Goal: Information Seeking & Learning: Learn about a topic

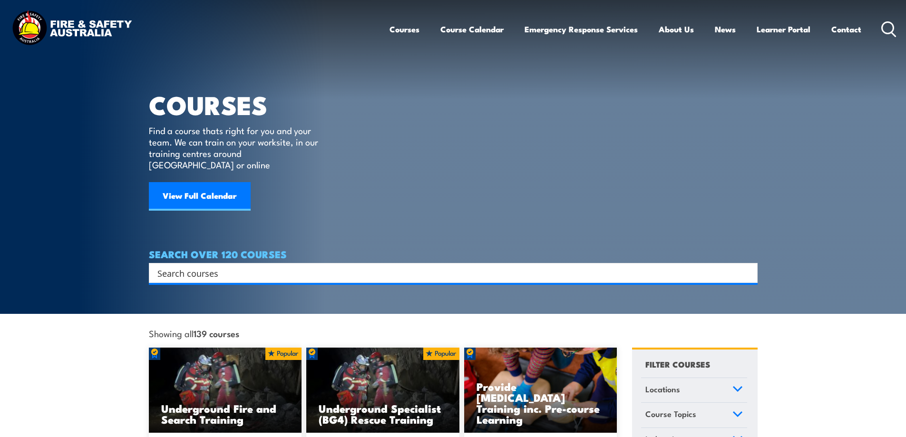
click at [250, 266] on input "Search input" at bounding box center [446, 273] width 579 height 14
click at [166, 266] on input "Search input" at bounding box center [446, 273] width 579 height 14
paste input "• LVR/CPR and Work safely in the vicinity of live electrical apparatus as a non…"
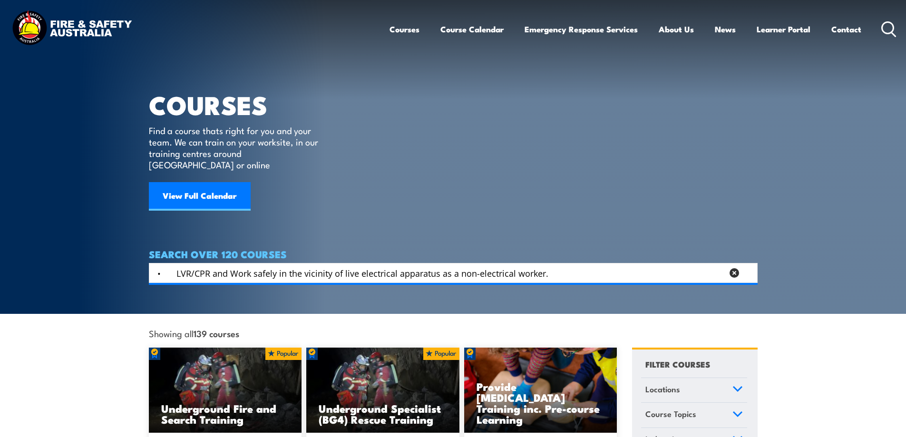
type input "• LVR/CPR and Work safely in the vicinity of live electrical apparatus as a non…"
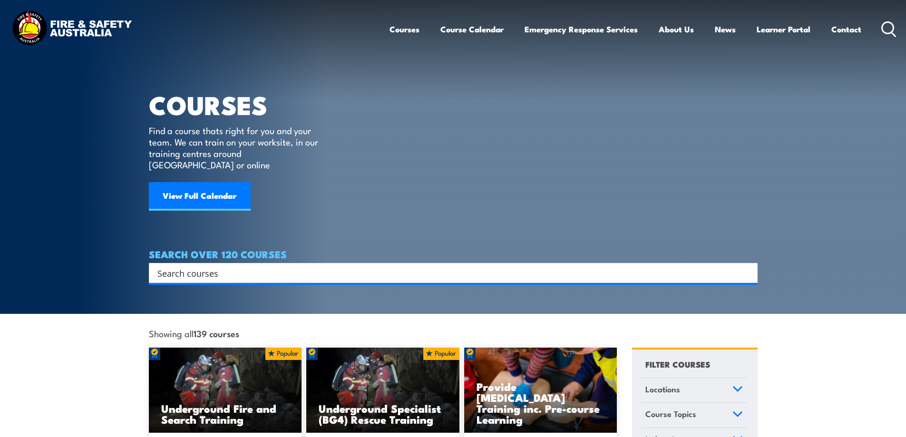
click at [209, 249] on h4 "SEARCH OVER 120 COURSES" at bounding box center [453, 254] width 609 height 10
click at [209, 266] on input "Search input" at bounding box center [446, 273] width 579 height 14
paste input "• LVR/CPR and Work safely in the vicinity of live electrical apparatus as a non…"
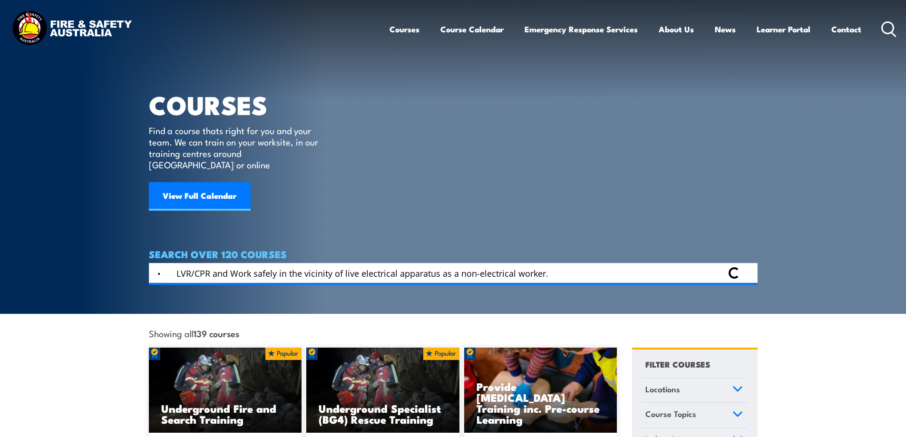
click at [176, 266] on input "• LVR/CPR and Work safely in the vicinity of live electrical apparatus as a non…" at bounding box center [440, 273] width 566 height 14
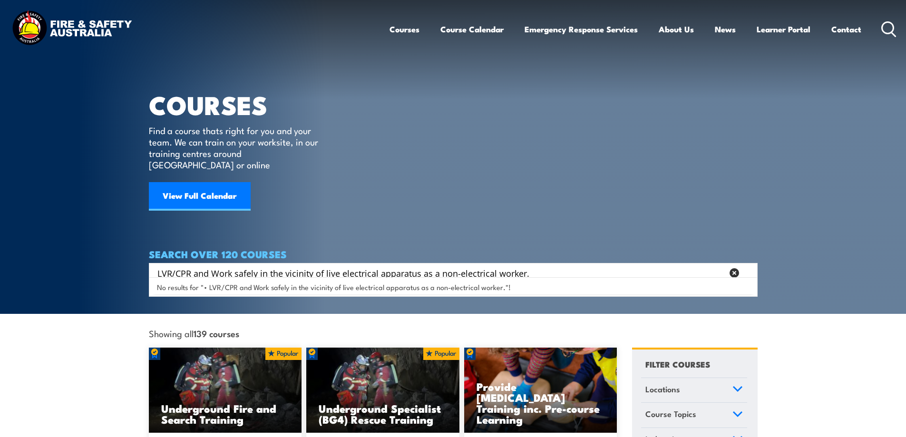
type input "LVR/CPR and Work safely in the vicinity of live electrical apparatus as a non-e…"
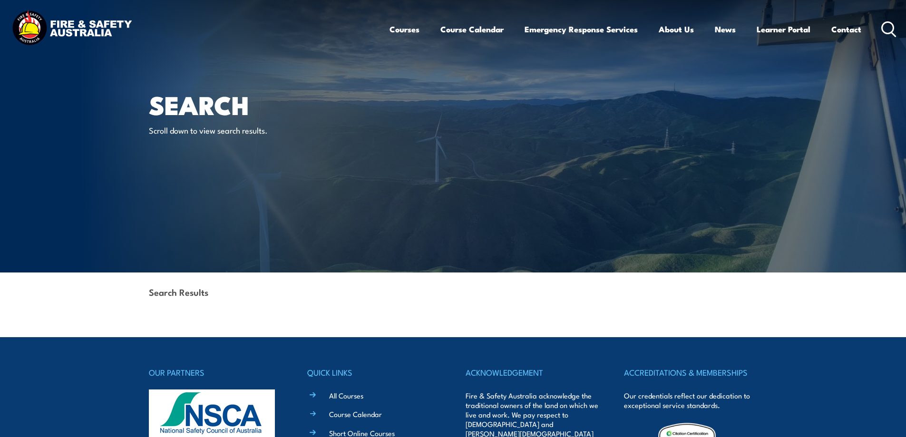
click at [897, 29] on header "Courses Course Calendar Emergency Response Services Services Overview Emergency…" at bounding box center [453, 29] width 906 height 59
click at [894, 29] on icon at bounding box center [888, 29] width 15 height 16
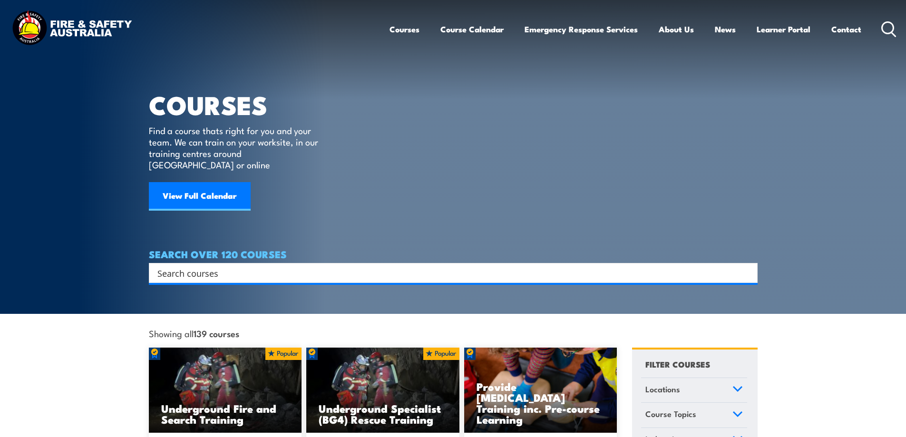
click at [339, 266] on input "Search input" at bounding box center [446, 273] width 579 height 14
type input "low voltage rescue"
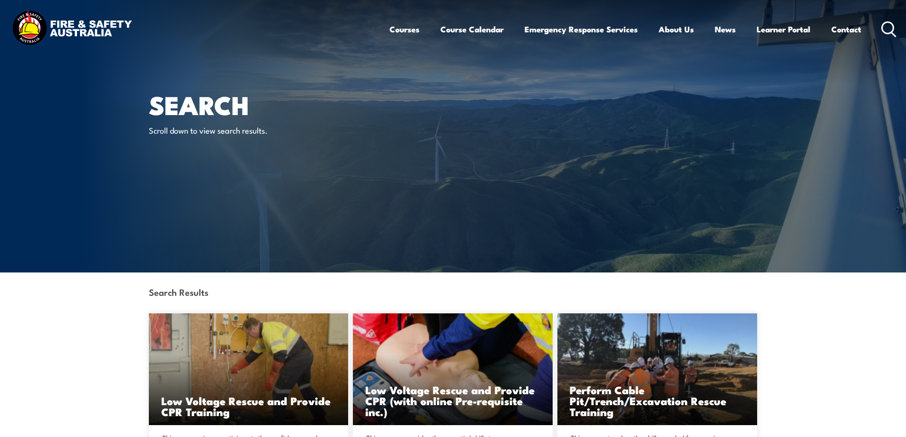
click at [895, 31] on icon at bounding box center [888, 29] width 15 height 16
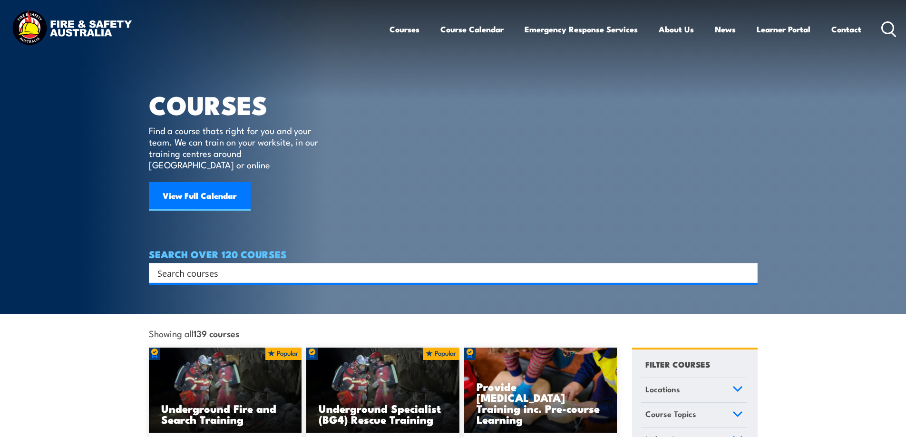
click at [323, 266] on input "Search input" at bounding box center [446, 273] width 579 height 14
type input "low voltage rescue"
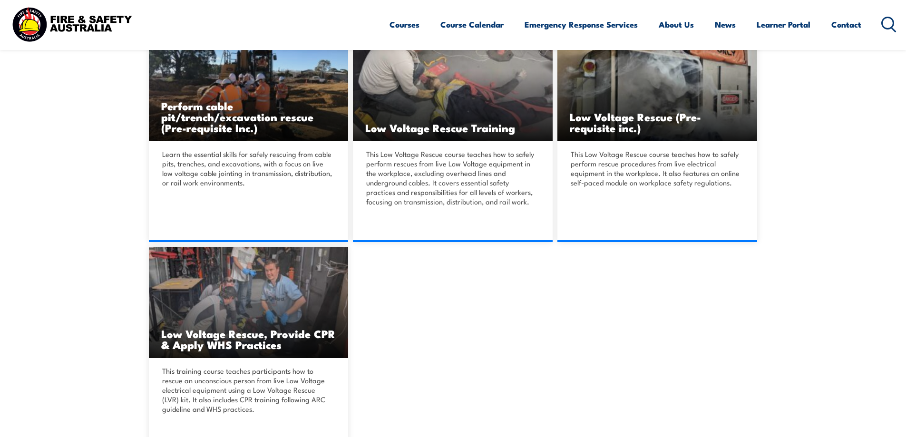
scroll to position [618, 0]
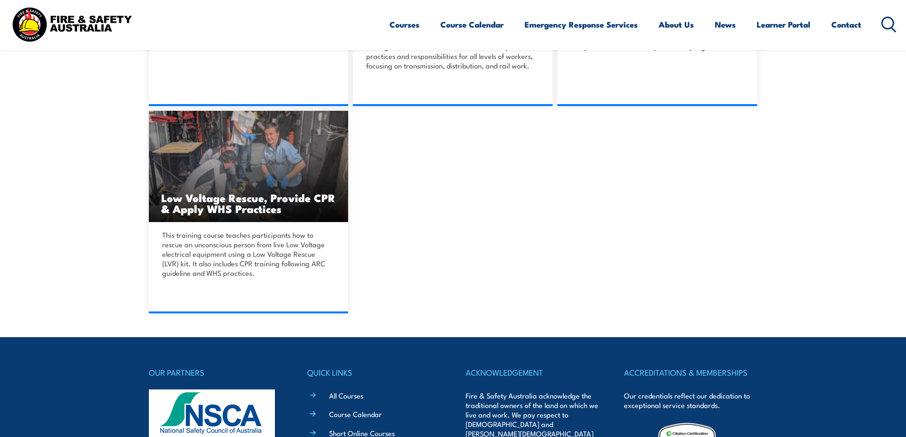
click at [891, 21] on icon at bounding box center [888, 25] width 15 height 16
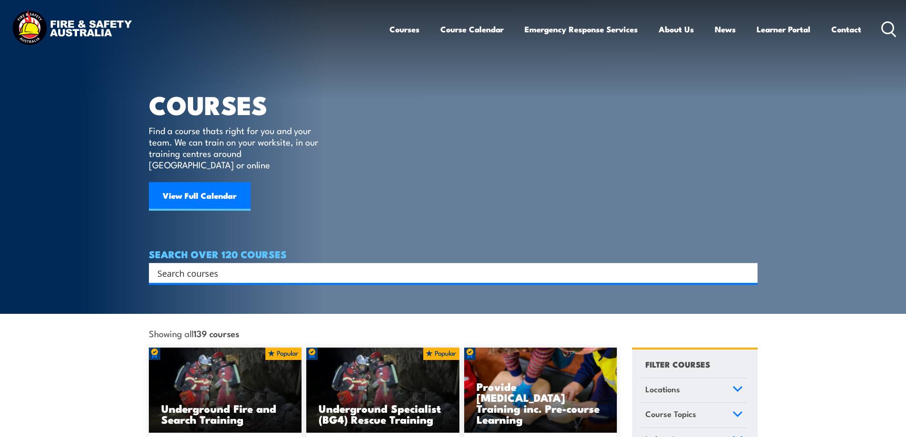
click at [484, 267] on input "Search input" at bounding box center [446, 273] width 579 height 14
type input "electrical"
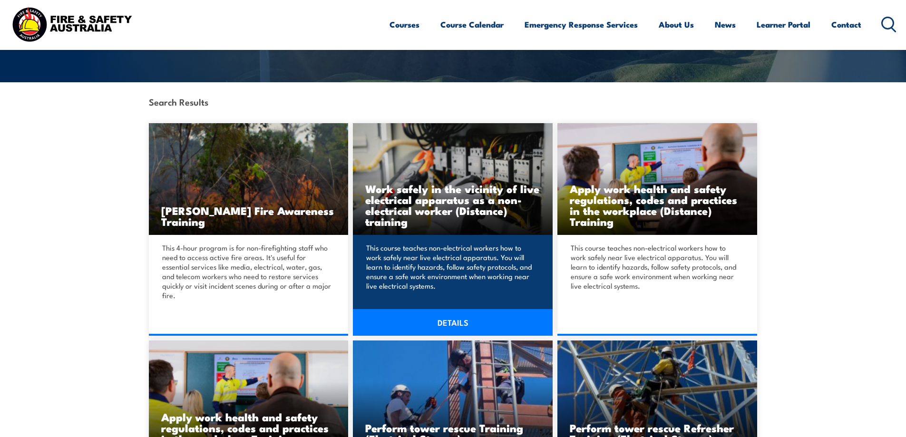
scroll to position [143, 0]
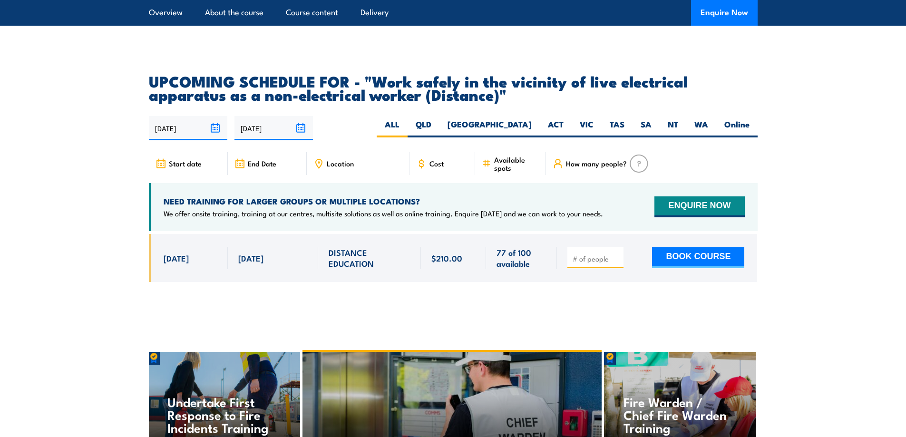
scroll to position [1570, 0]
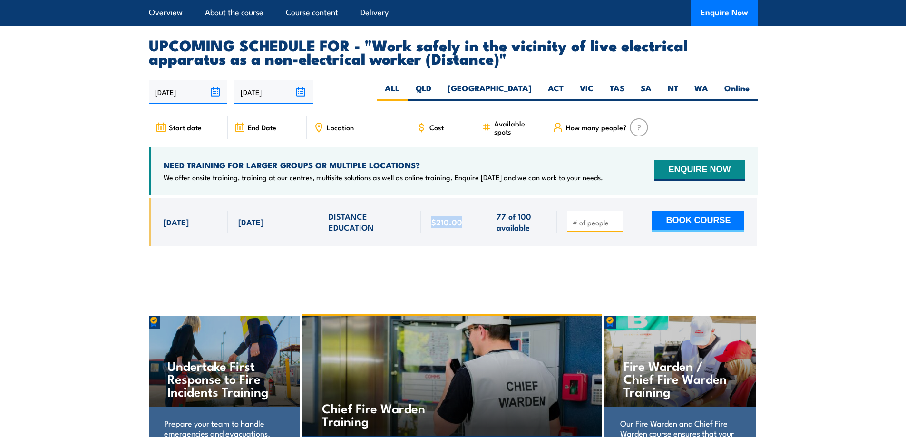
drag, startPoint x: 454, startPoint y: 226, endPoint x: 426, endPoint y: 233, distance: 29.0
click at [426, 233] on div "$210.00" at bounding box center [454, 222] width 66 height 48
click at [486, 260] on div at bounding box center [453, 229] width 609 height 62
click at [641, 95] on label "SA" at bounding box center [646, 92] width 27 height 19
click at [652, 89] on input "SA" at bounding box center [655, 86] width 6 height 6
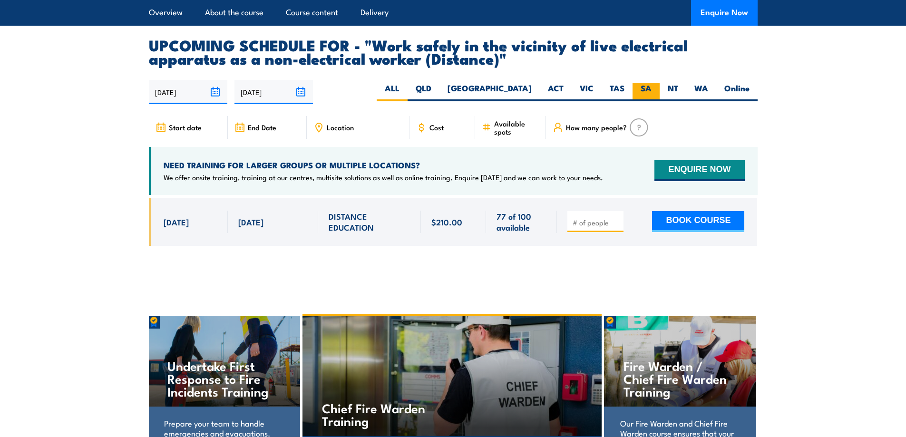
radio input "true"
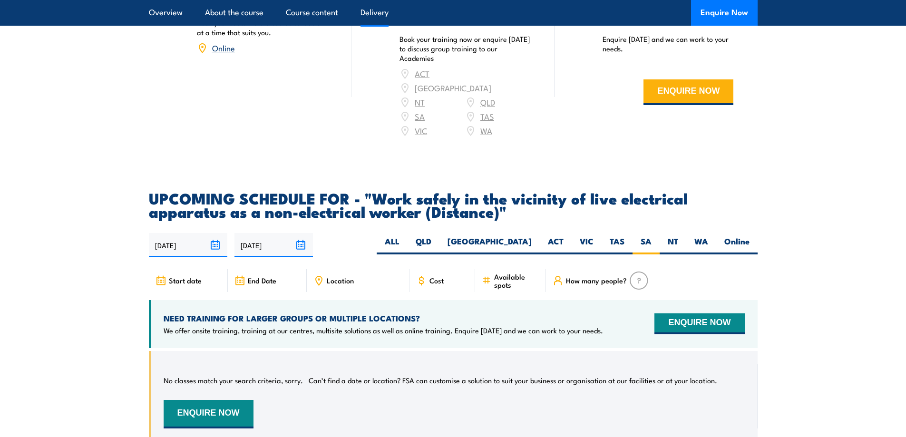
scroll to position [1570, 0]
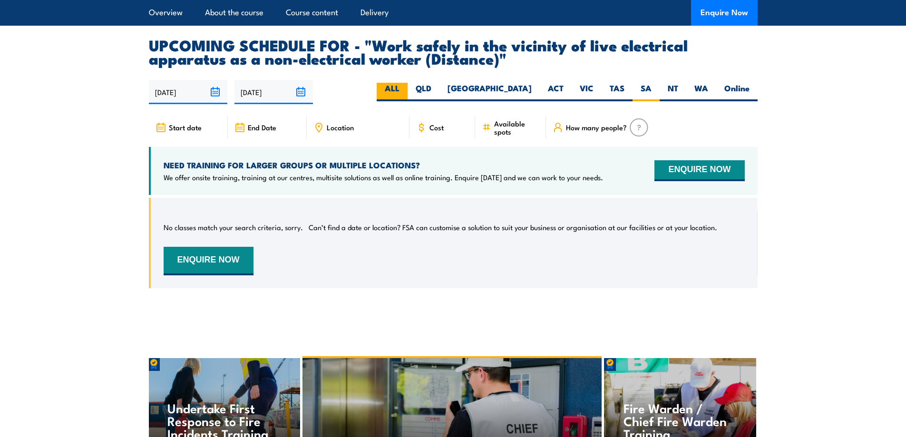
click at [408, 98] on label "ALL" at bounding box center [392, 92] width 31 height 19
click at [406, 89] on input "ALL" at bounding box center [403, 86] width 6 height 6
radio input "true"
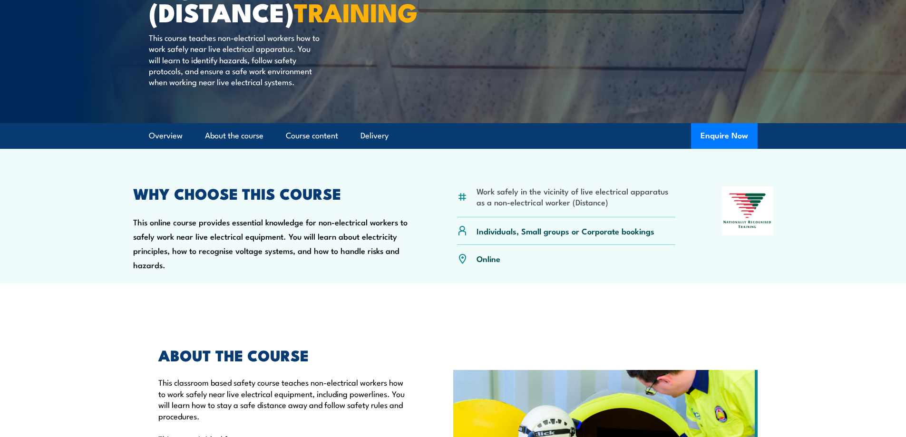
scroll to position [236, 0]
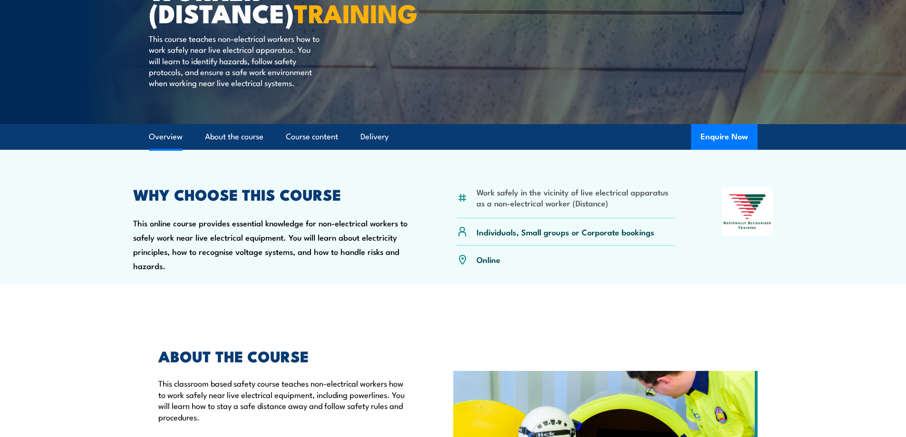
click at [164, 149] on link "Overview" at bounding box center [166, 136] width 34 height 25
